Goal: Browse casually

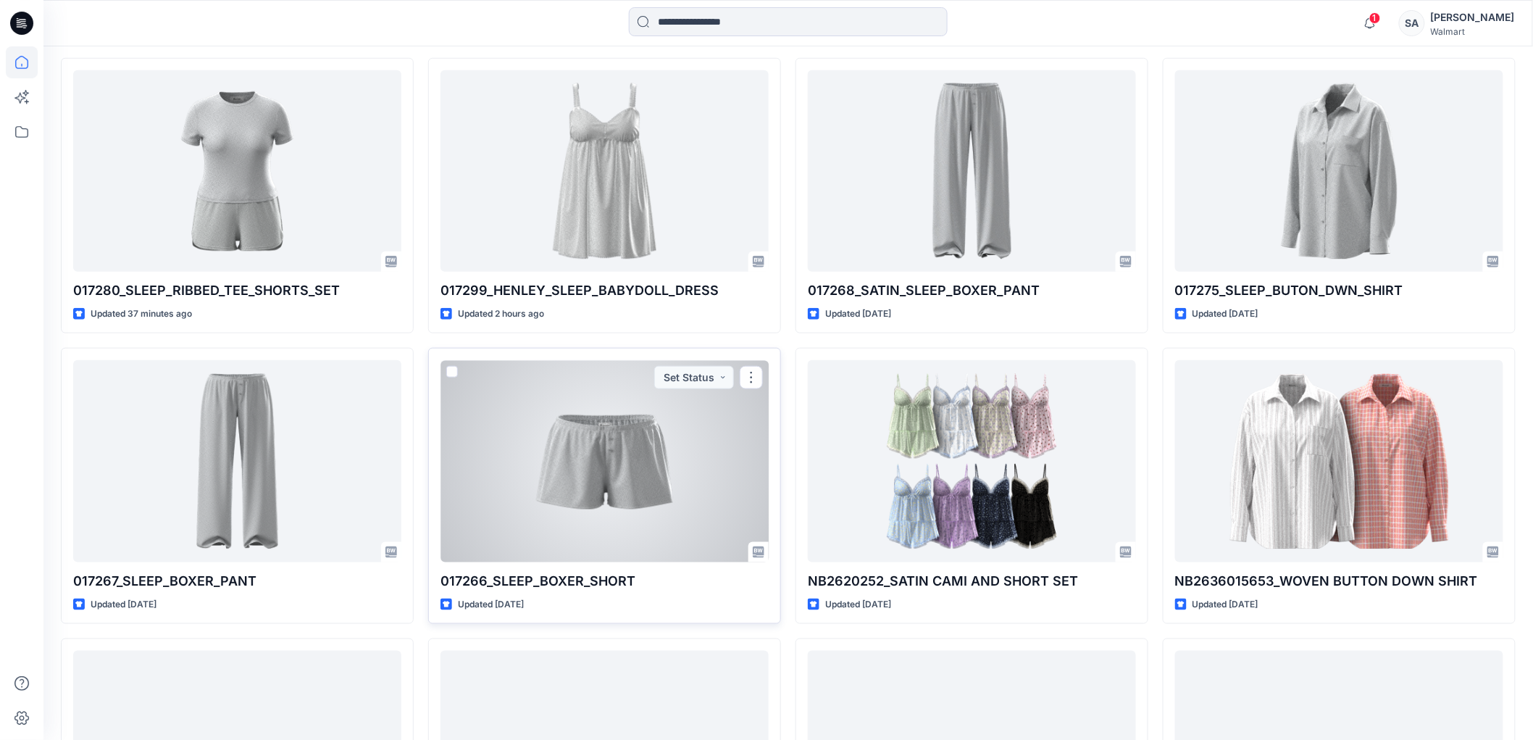
scroll to position [483, 0]
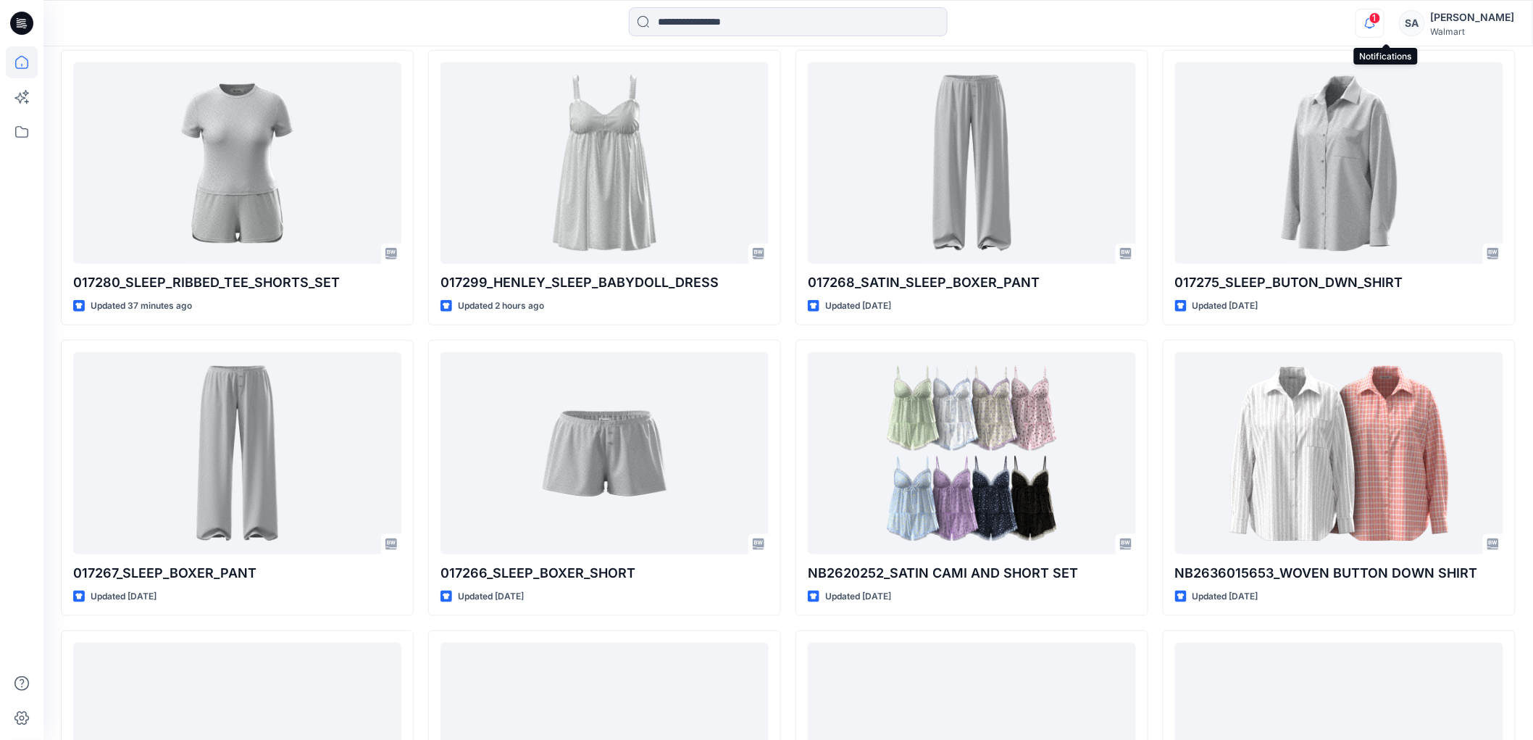
click at [1384, 19] on icon "button" at bounding box center [1371, 23] width 28 height 29
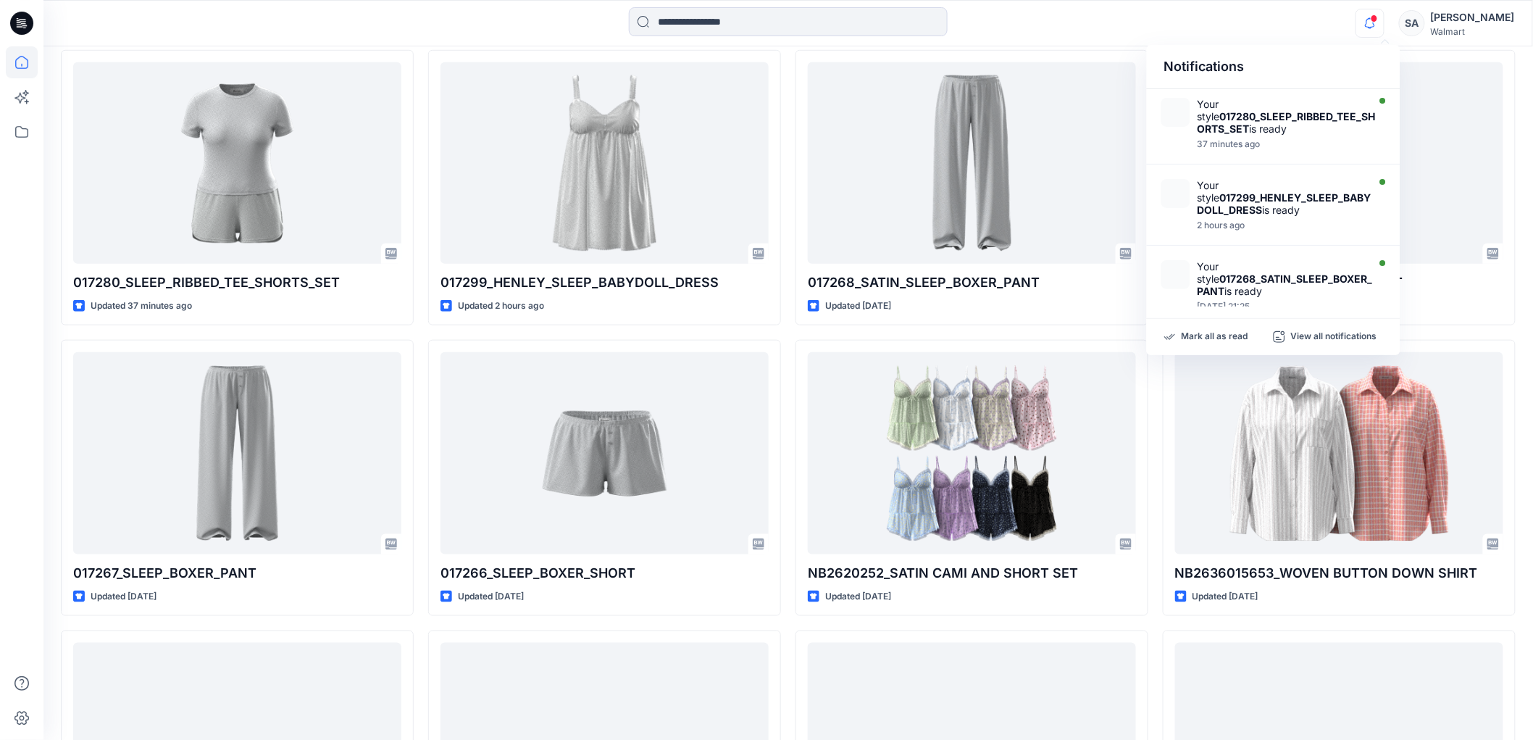
click at [1207, 11] on div "Notifications Your style 017280_SLEEP_RIBBED_TEE_SHORTS_SET is ready 37 minutes…" at bounding box center [787, 23] width 1489 height 32
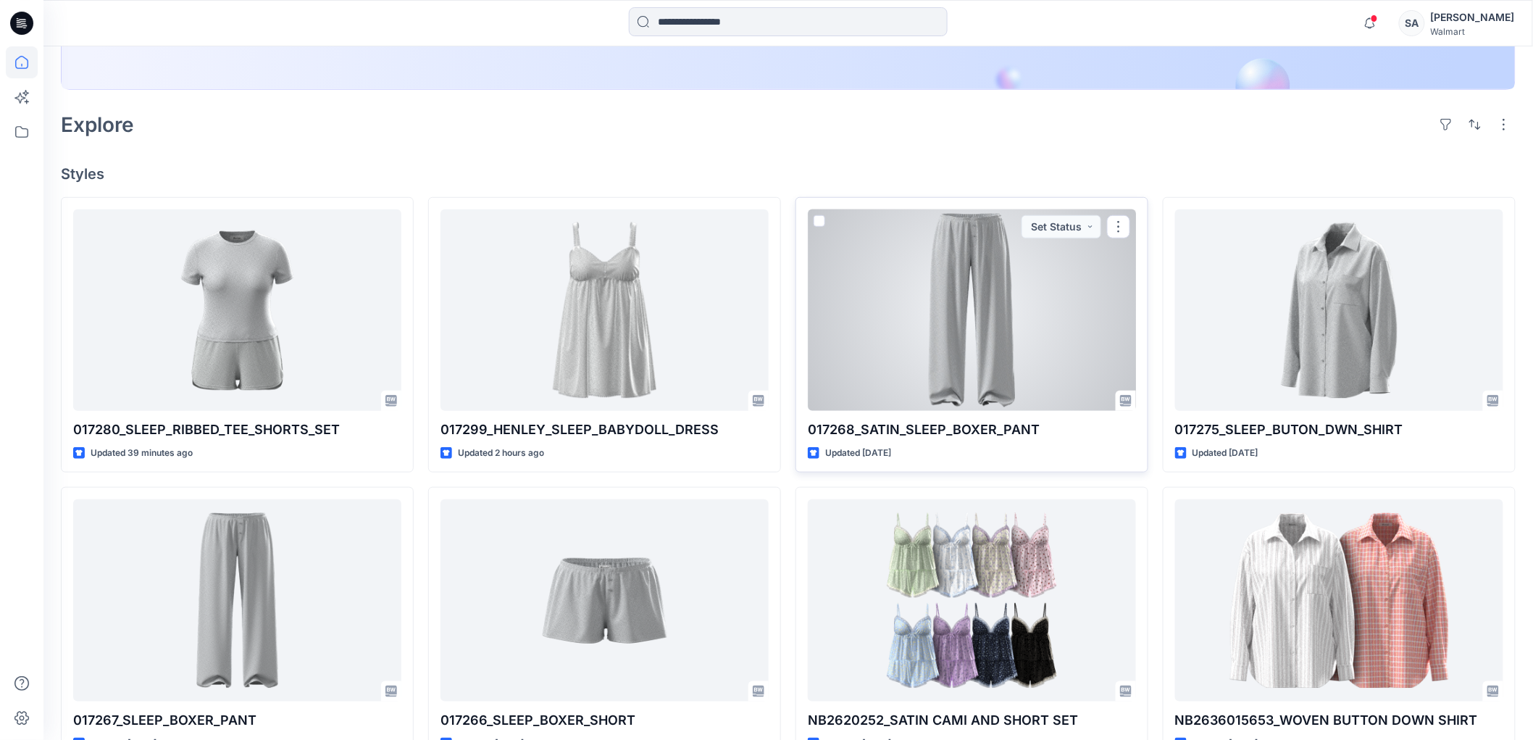
scroll to position [322, 0]
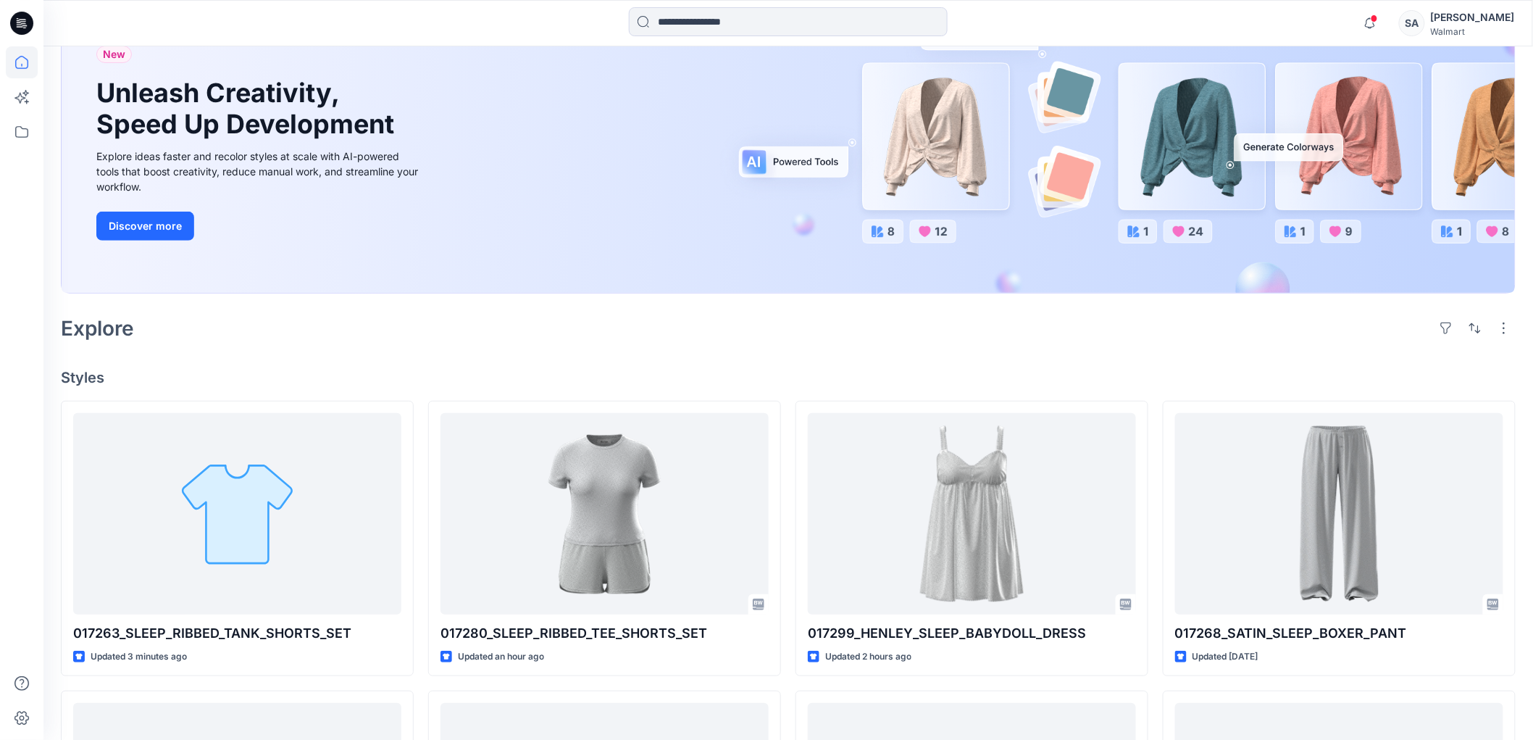
scroll to position [161, 0]
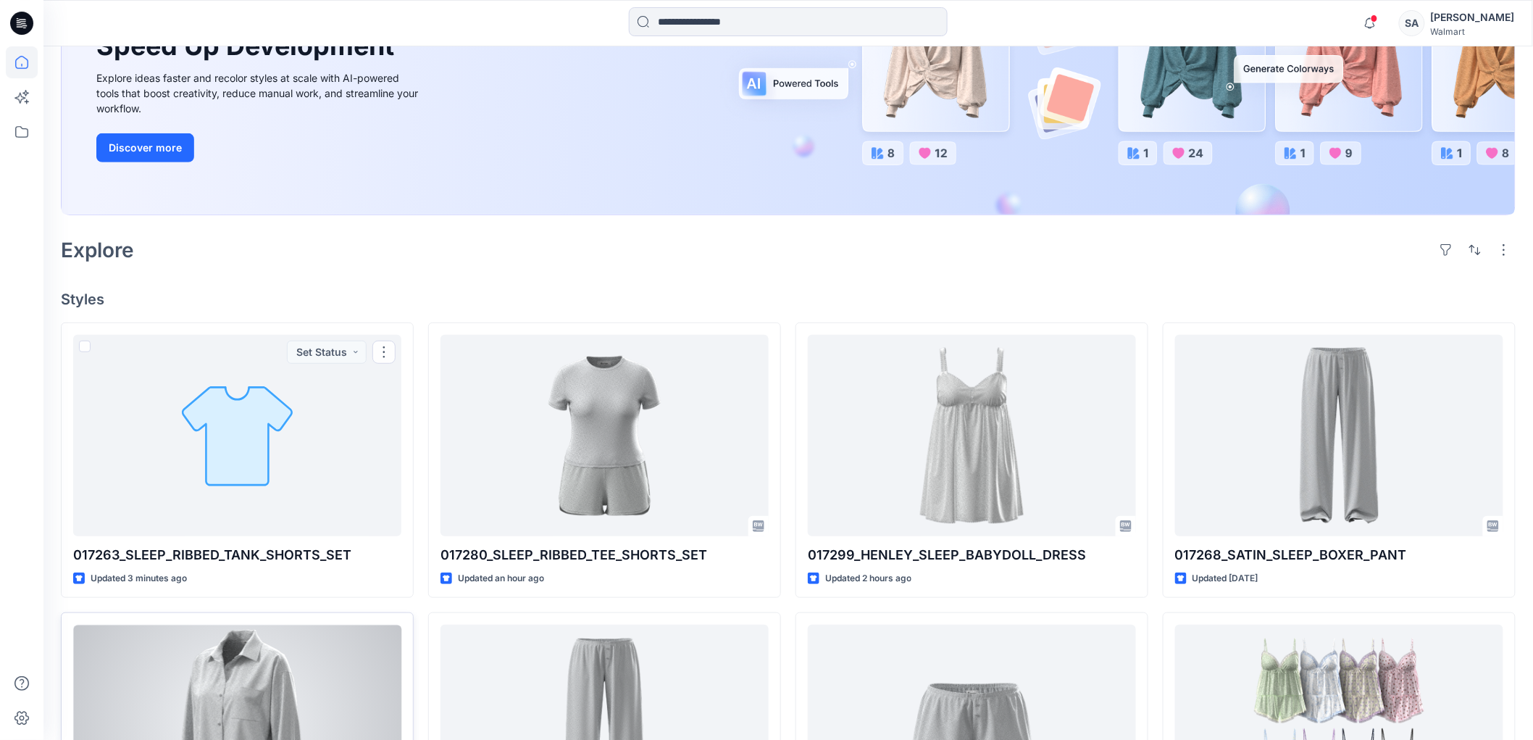
scroll to position [241, 0]
